Goal: Task Accomplishment & Management: Manage account settings

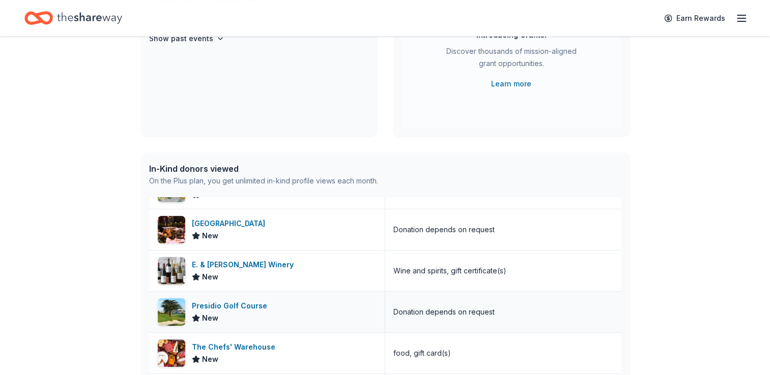
scroll to position [661, 0]
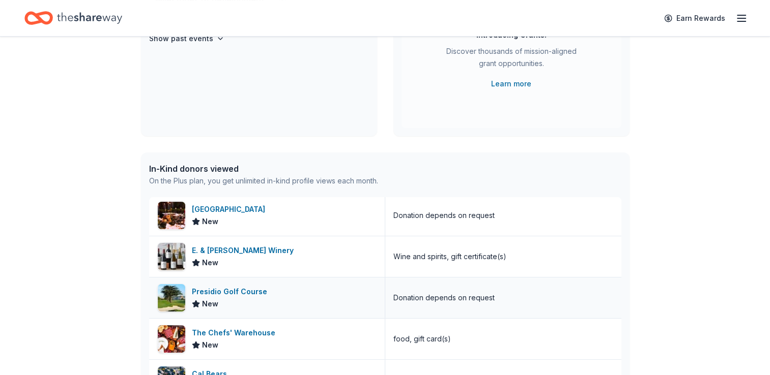
click at [205, 286] on div "Presidio Golf Course" at bounding box center [231, 292] width 79 height 12
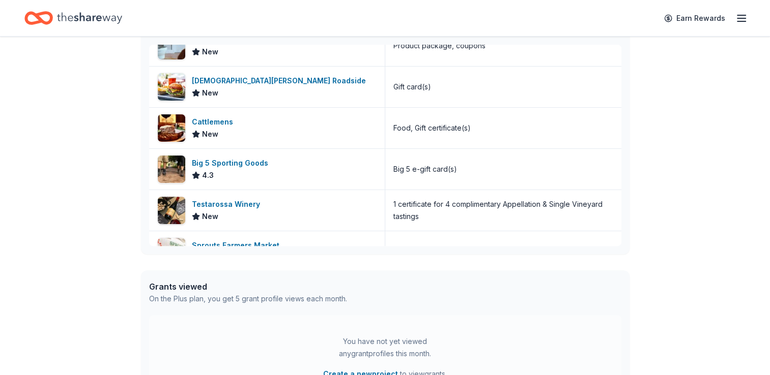
scroll to position [1628, 0]
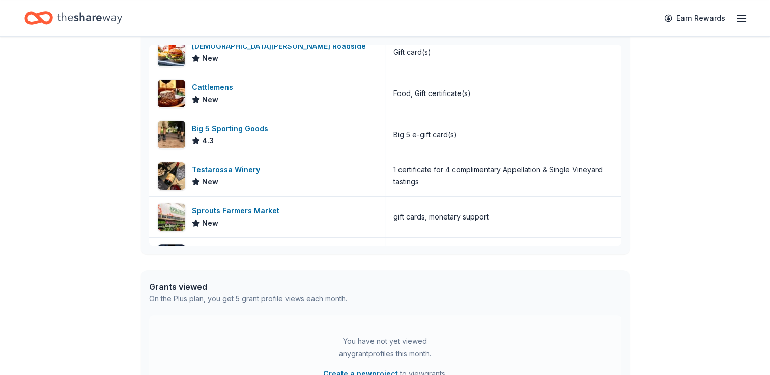
click at [212, 129] on div "Big 5 Sporting Goods" at bounding box center [232, 129] width 80 height 12
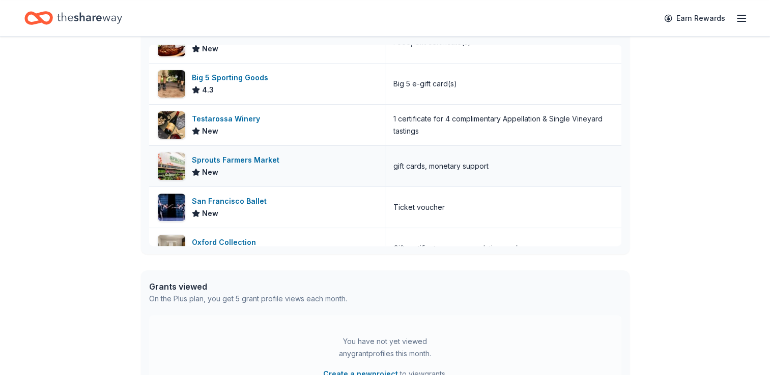
click at [249, 155] on div "Sprouts Farmers Market" at bounding box center [238, 160] width 92 height 12
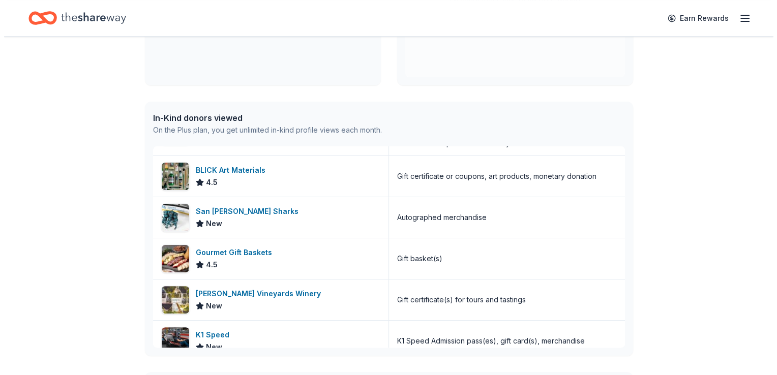
scroll to position [0, 0]
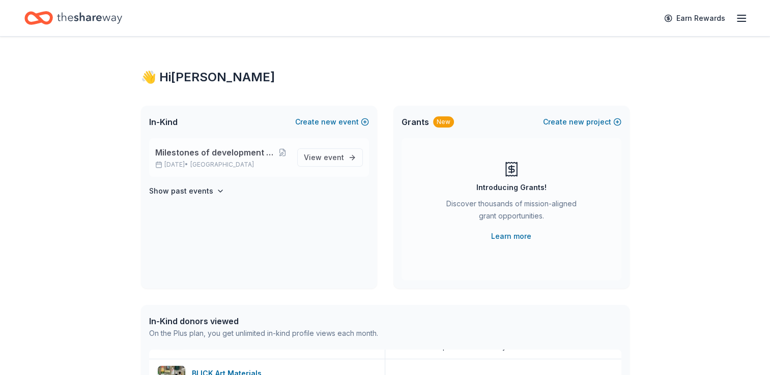
click at [202, 152] on span "Milestones of development celebrates 40 years" at bounding box center [215, 152] width 121 height 12
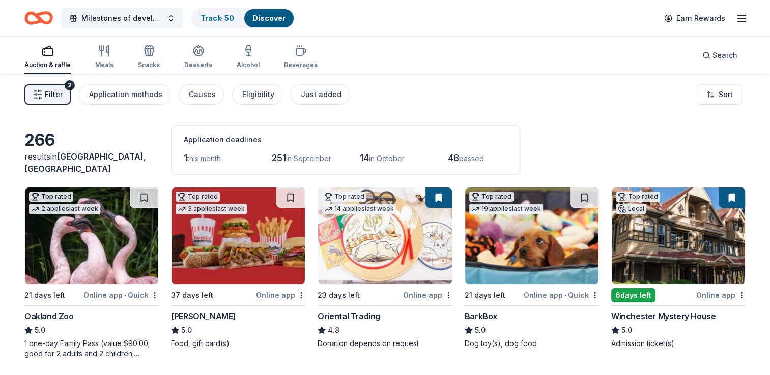
click at [55, 98] on span "Filter" at bounding box center [54, 95] width 18 height 12
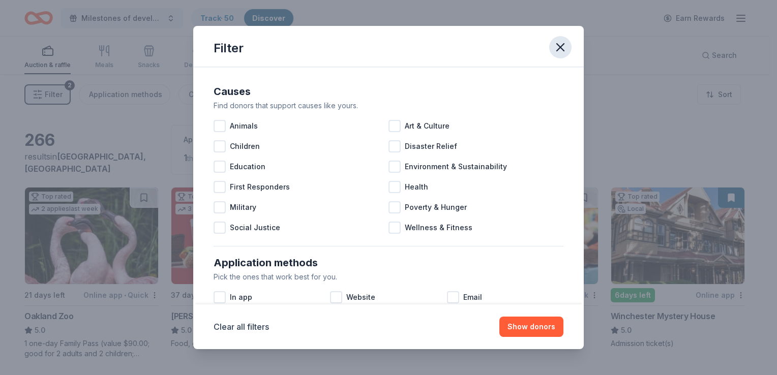
click at [562, 43] on icon "button" at bounding box center [560, 47] width 14 height 14
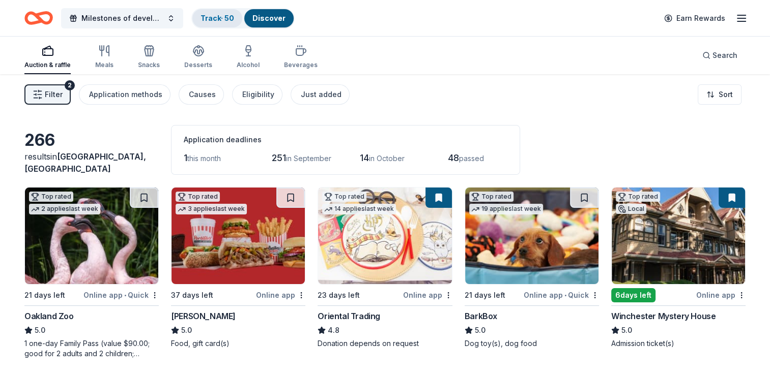
click at [206, 14] on link "Track · 50" at bounding box center [217, 18] width 34 height 9
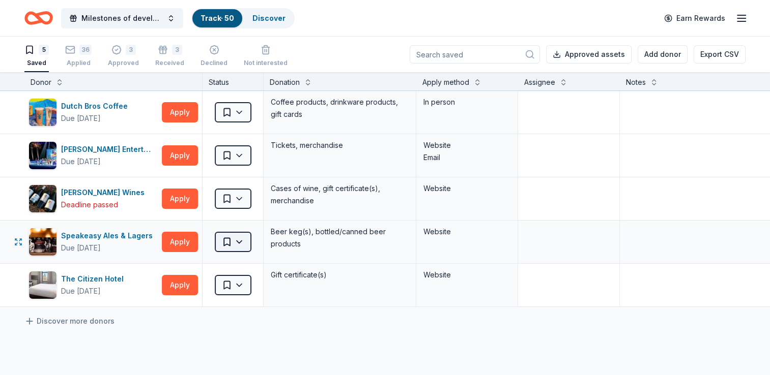
click at [233, 241] on html "Milestones of development celebrates 40 years Track · 50 Discover Earn Rewards …" at bounding box center [385, 187] width 770 height 375
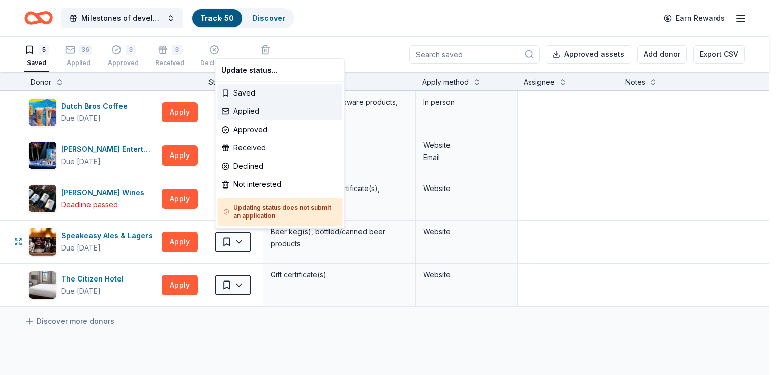
click at [239, 110] on div "Applied" at bounding box center [279, 111] width 125 height 18
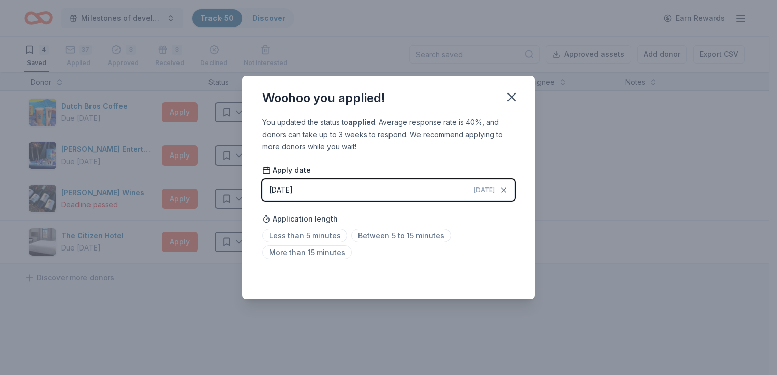
click at [293, 188] on div "[DATE]" at bounding box center [281, 190] width 24 height 12
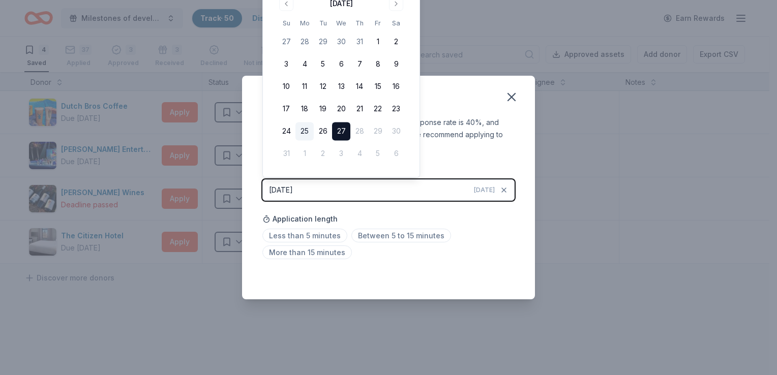
click at [306, 130] on button "25" at bounding box center [305, 132] width 18 height 18
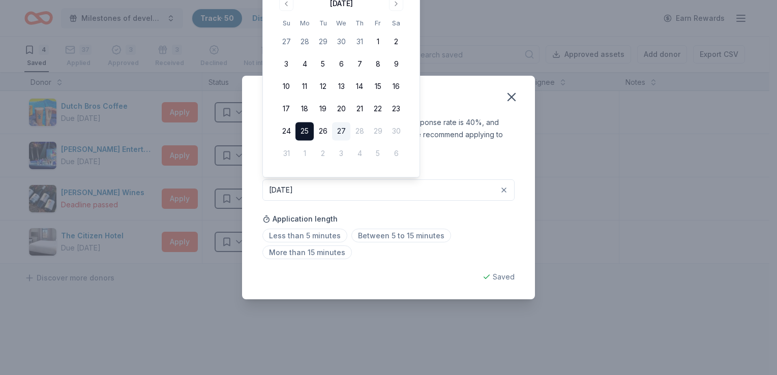
click at [577, 223] on div "Woohoo you applied! You updated the status to applied . Average response rate i…" at bounding box center [388, 187] width 777 height 375
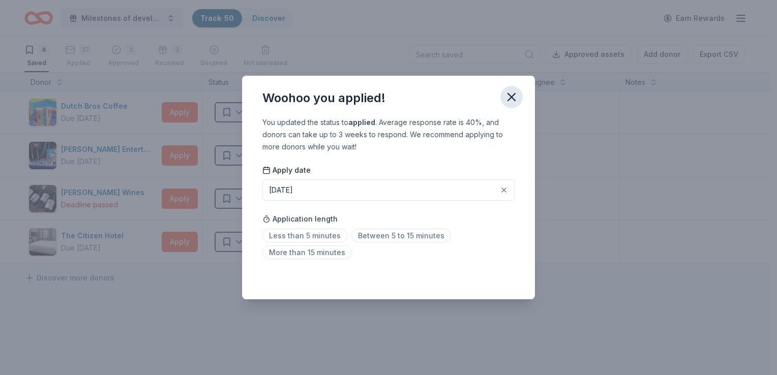
click at [517, 99] on icon "button" at bounding box center [512, 97] width 14 height 14
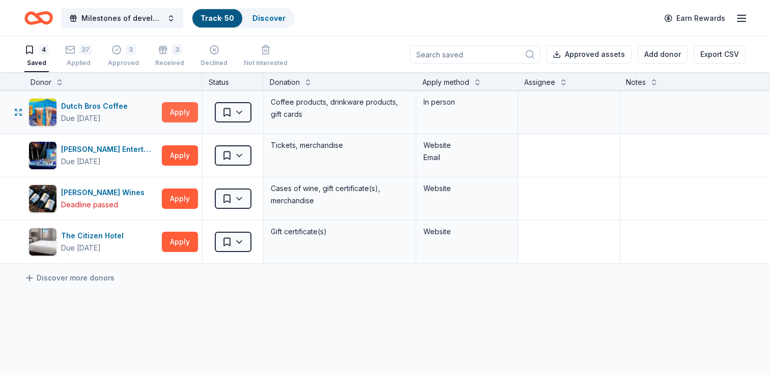
click at [173, 116] on button "Apply" at bounding box center [180, 112] width 36 height 20
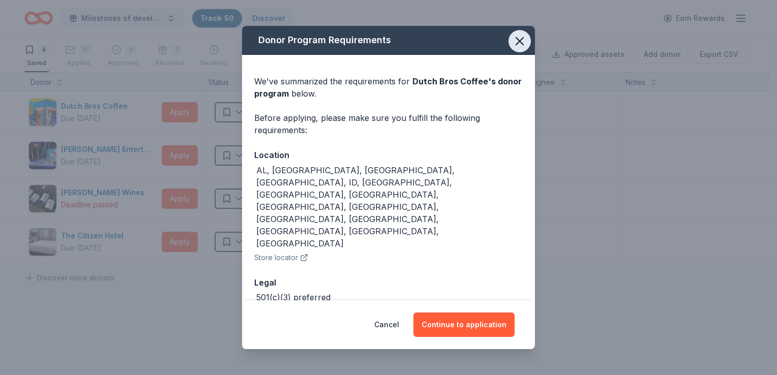
click at [526, 42] on icon "button" at bounding box center [520, 41] width 14 height 14
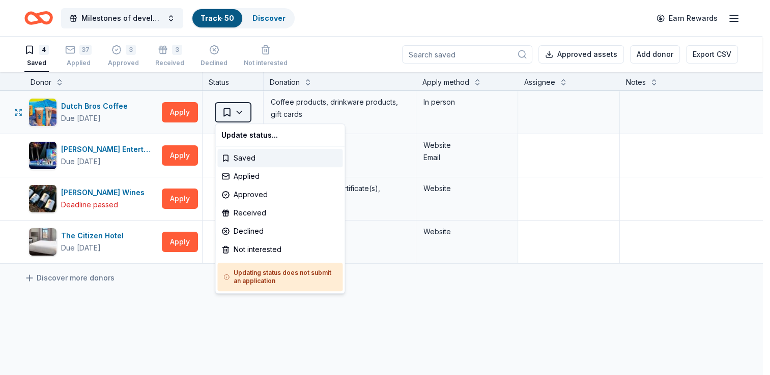
click at [243, 113] on html "Milestones of development celebrates 40 years Track · 50 Discover Earn Rewards …" at bounding box center [385, 187] width 770 height 375
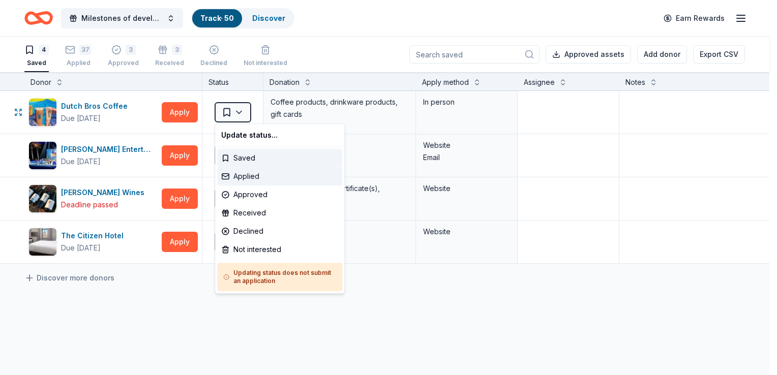
click at [244, 170] on div "Applied" at bounding box center [279, 176] width 125 height 18
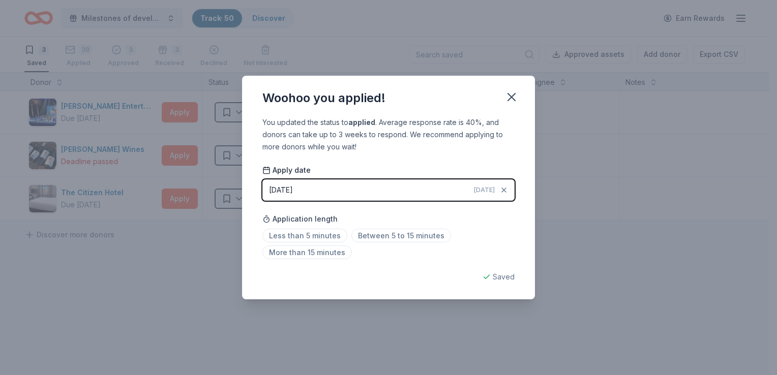
click at [293, 192] on div "[DATE]" at bounding box center [281, 190] width 24 height 12
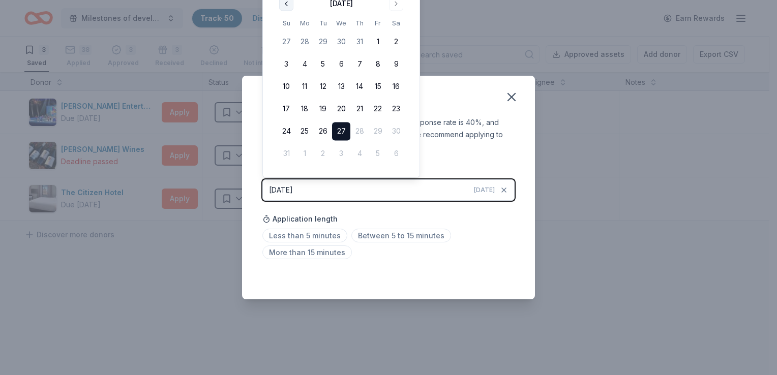
click at [283, 5] on button "Go to previous month" at bounding box center [286, 3] width 14 height 14
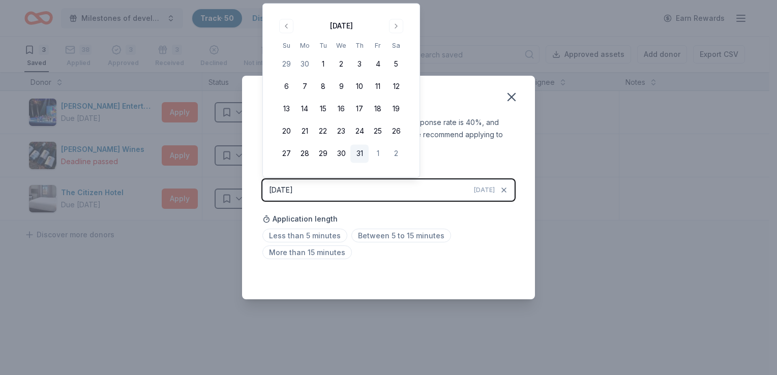
click at [360, 152] on button "31" at bounding box center [359, 154] width 18 height 18
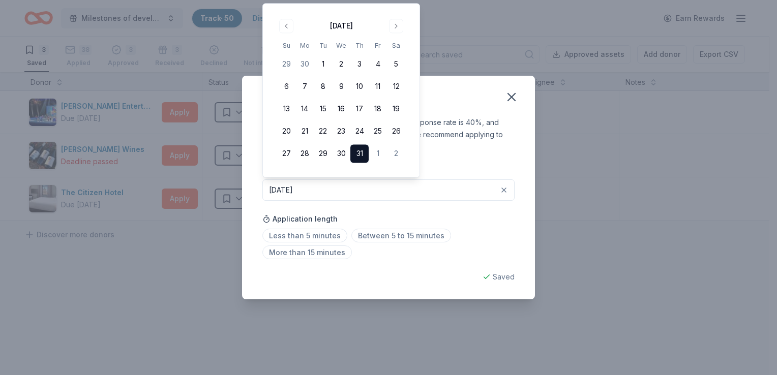
click at [598, 196] on div "Woohoo you applied! You updated the status to applied . Average response rate i…" at bounding box center [388, 187] width 777 height 375
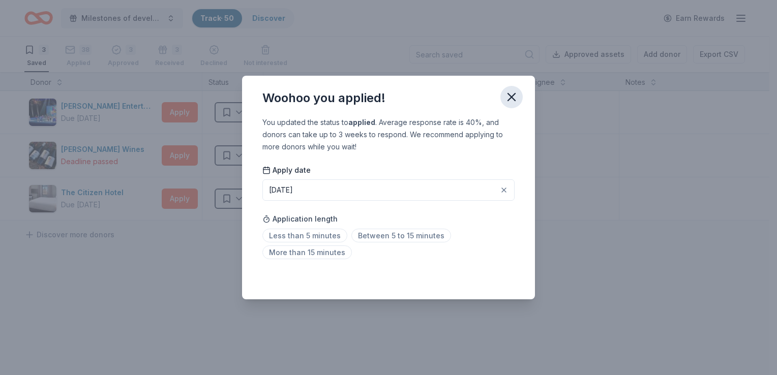
click at [509, 95] on icon "button" at bounding box center [511, 97] width 7 height 7
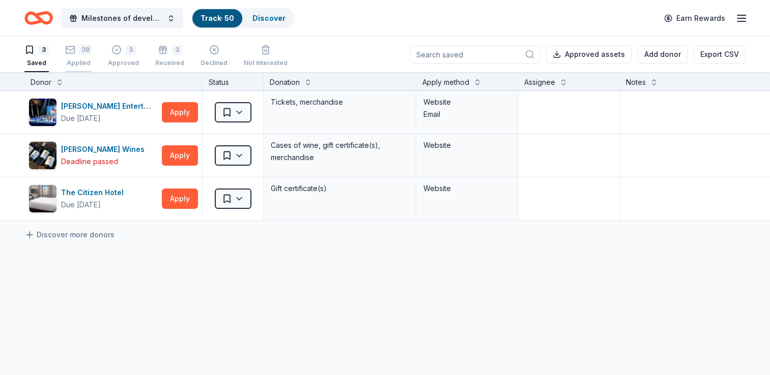
click at [86, 55] on div "38 Applied" at bounding box center [78, 50] width 26 height 22
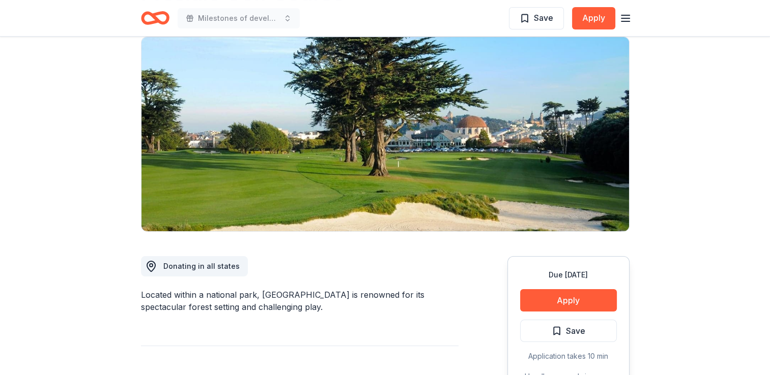
scroll to position [102, 0]
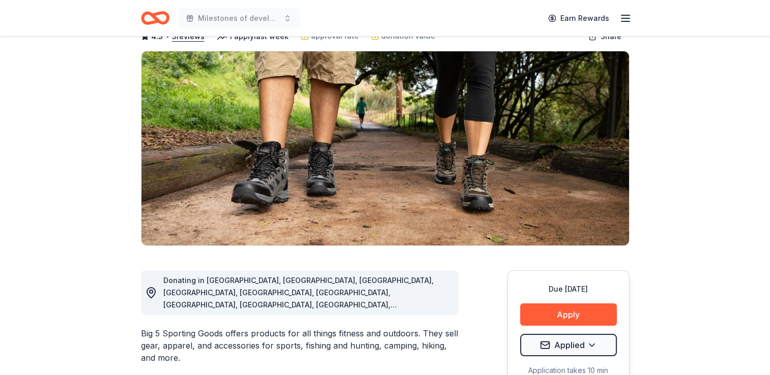
scroll to position [102, 0]
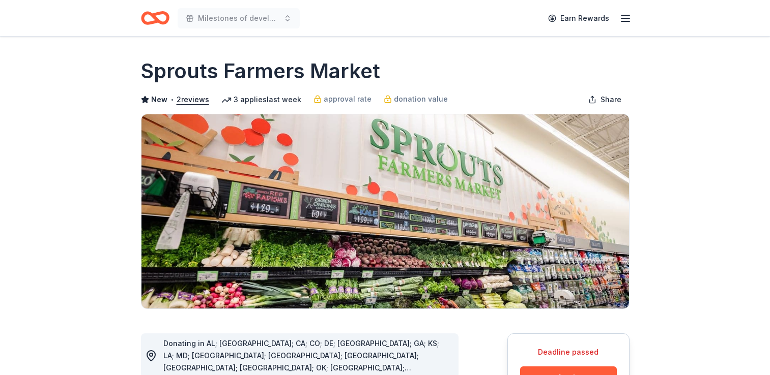
scroll to position [153, 0]
